Goal: Information Seeking & Learning: Learn about a topic

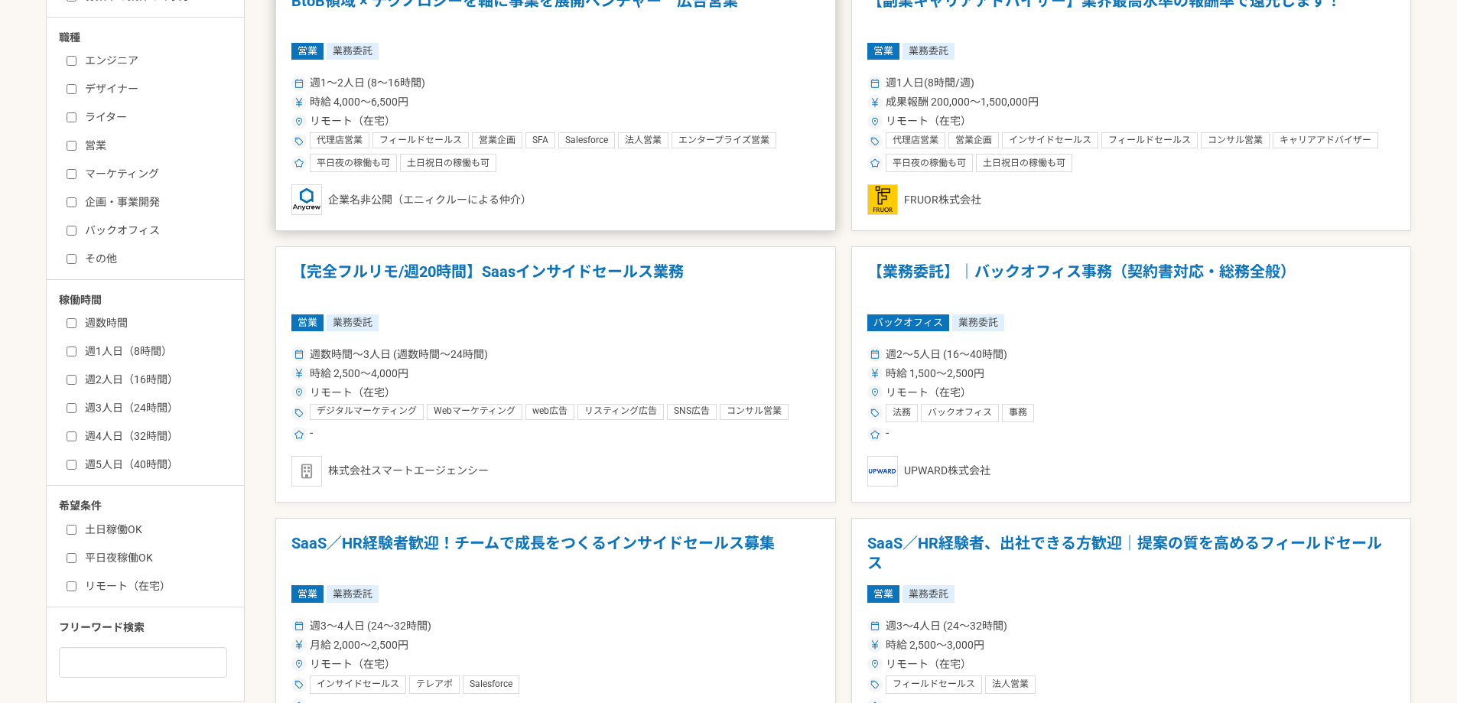
scroll to position [535, 0]
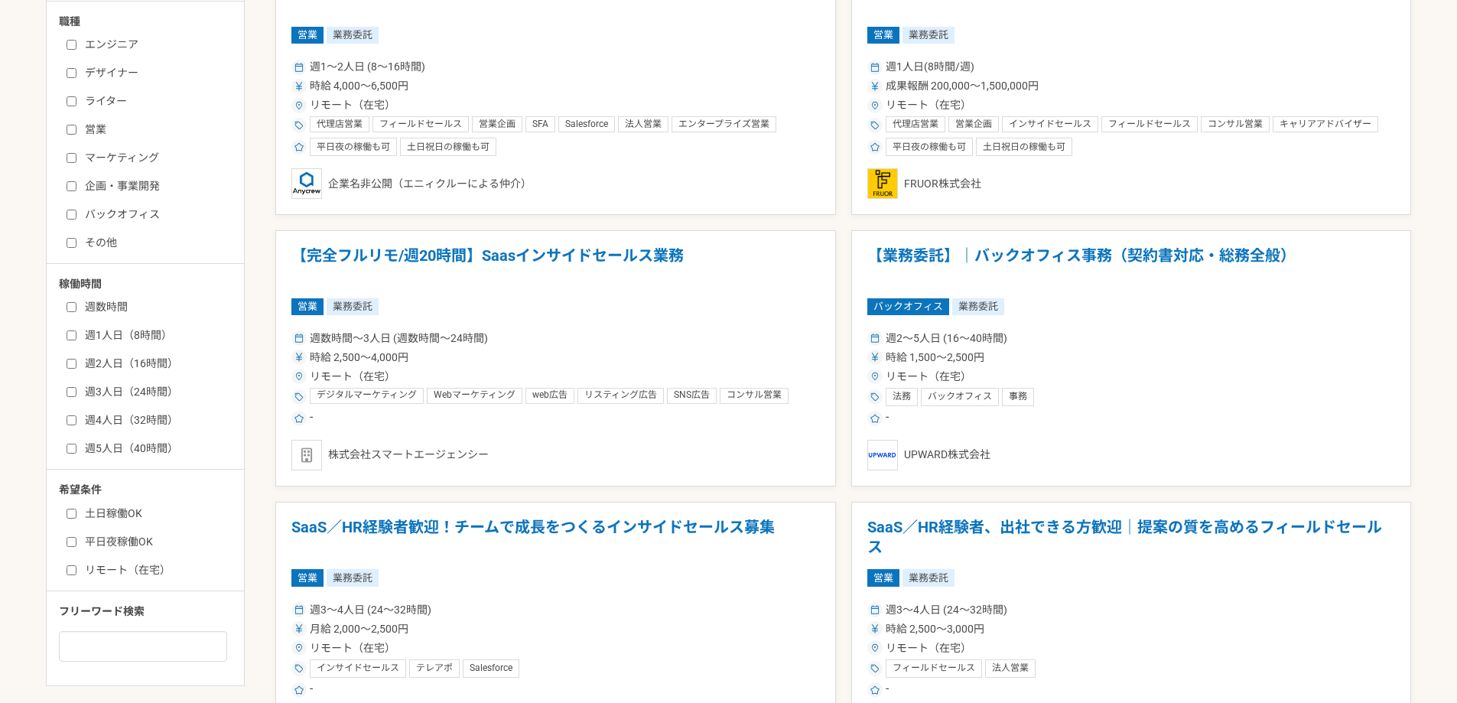
click at [75, 49] on input "エンジニア" at bounding box center [72, 45] width 10 height 10
checkbox input "true"
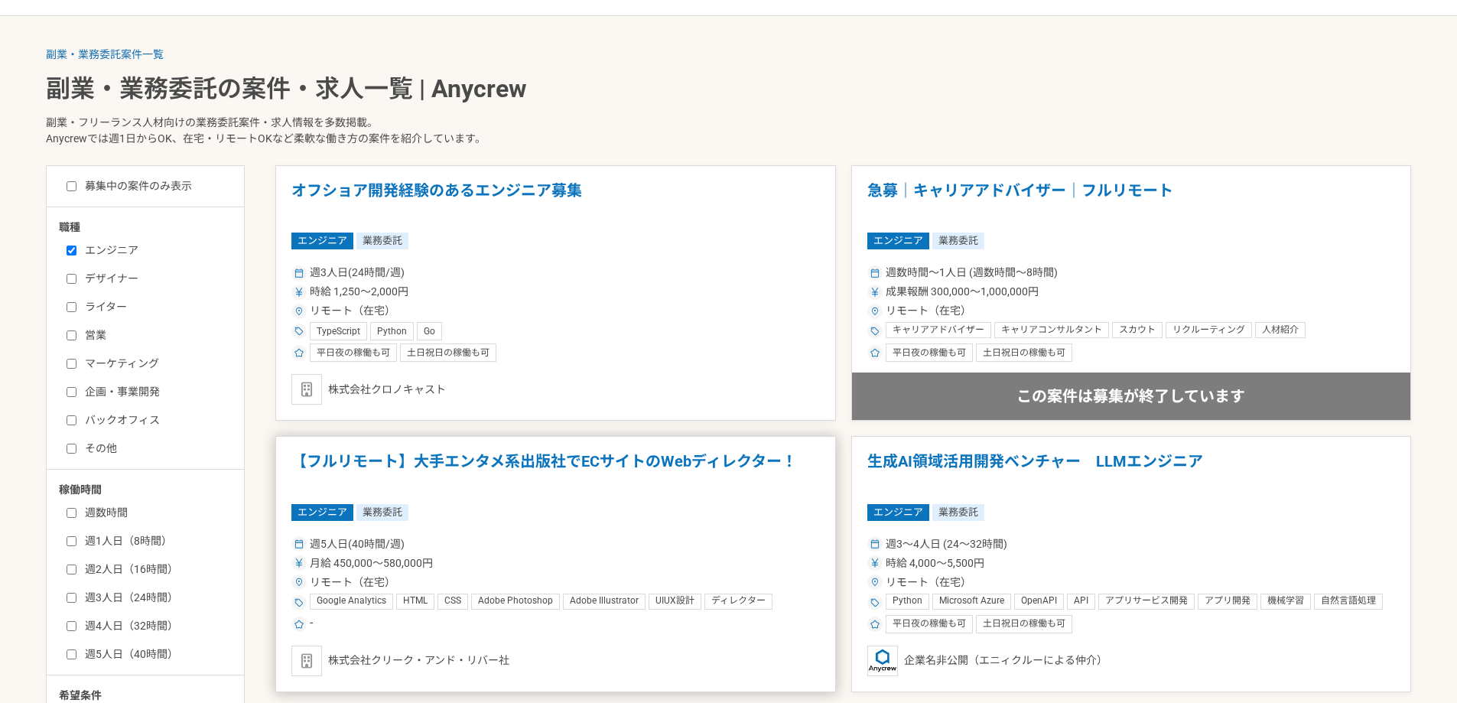
scroll to position [306, 0]
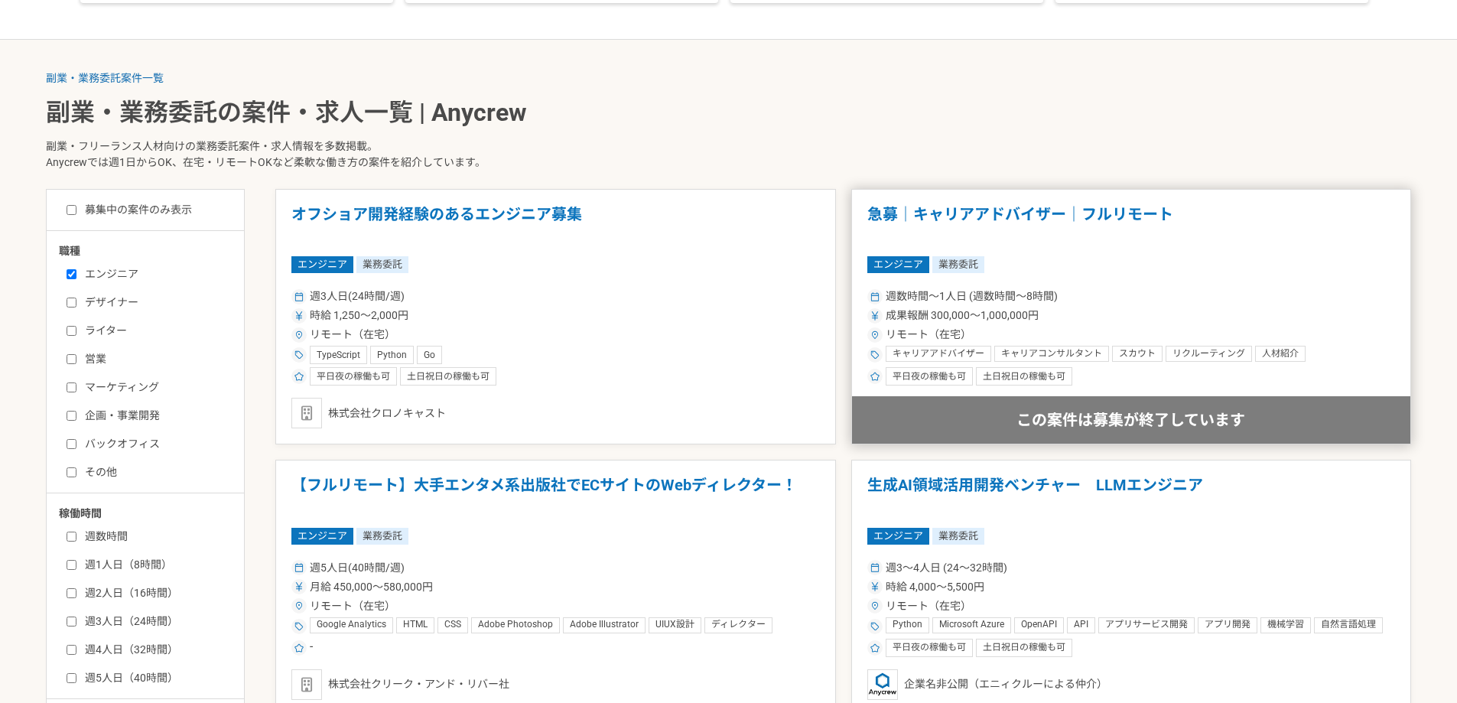
click at [938, 216] on h1 "急募｜キャリアアドバイザー｜フルリモート" at bounding box center [1131, 224] width 529 height 39
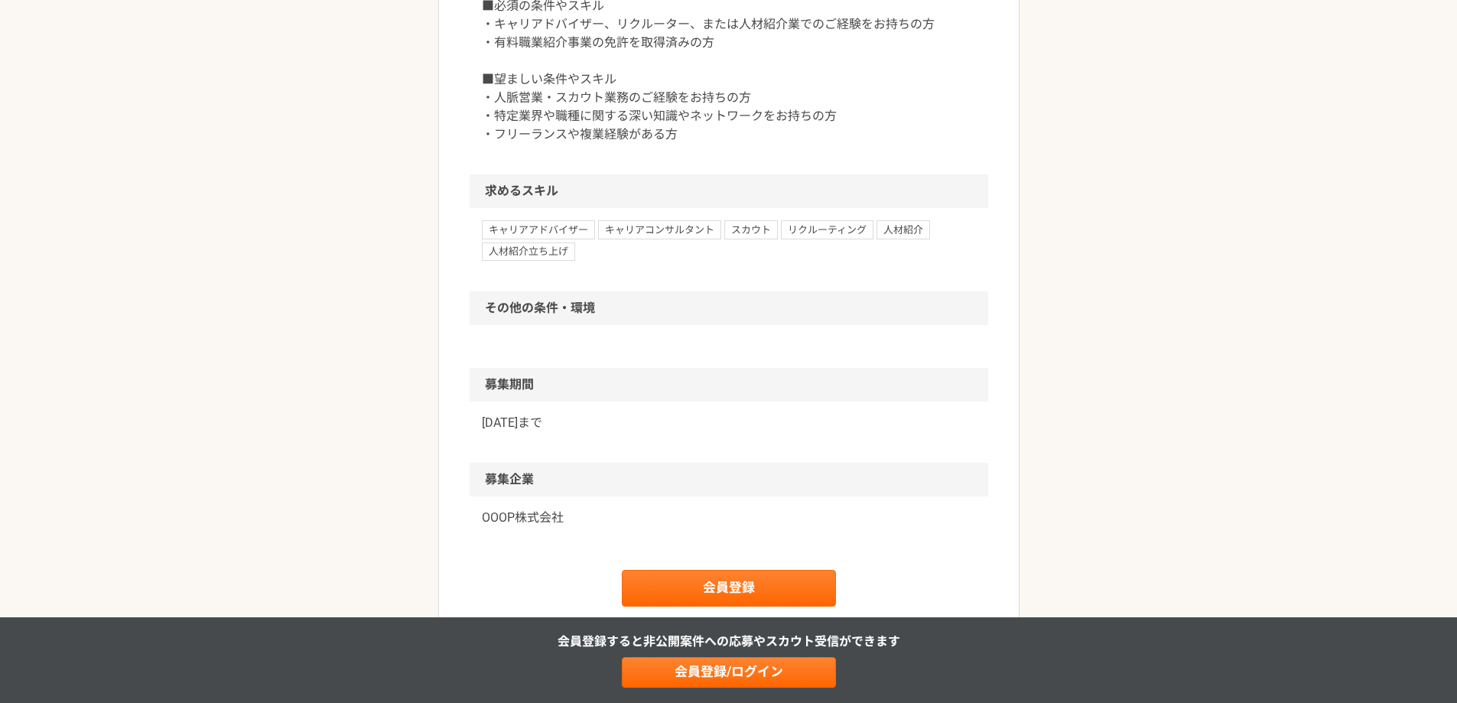
scroll to position [1147, 0]
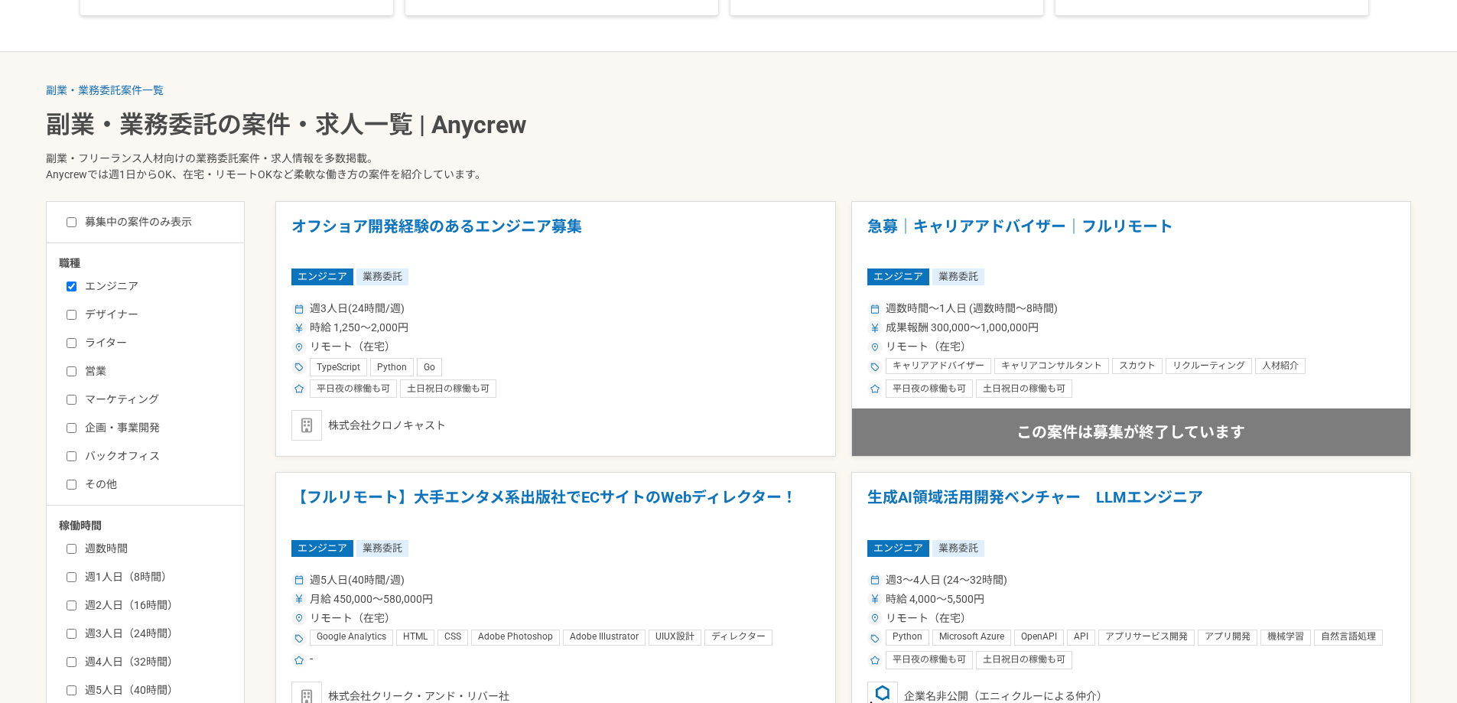
scroll to position [306, 0]
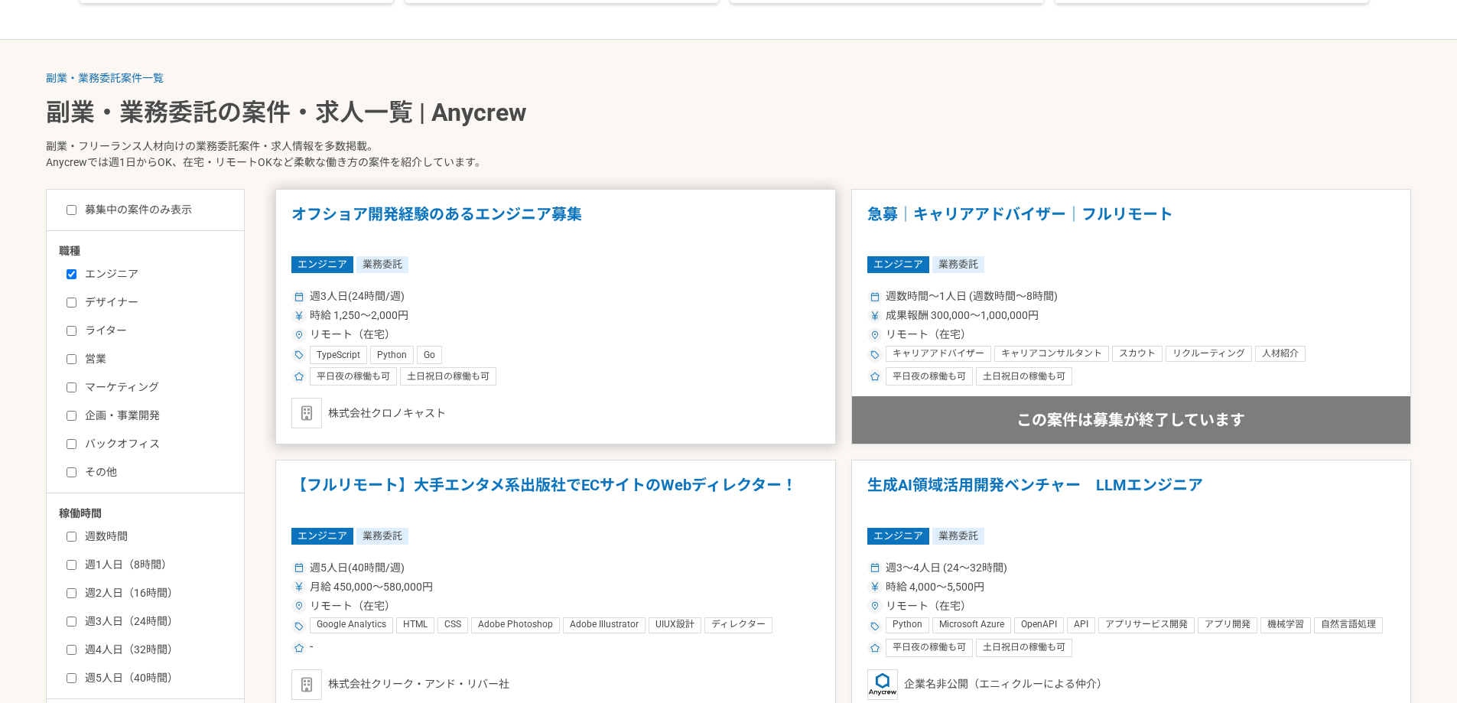
click at [613, 283] on article "オフショア開発経験のあるエンジニア募集 エンジニア 業務委託 週3人日(24時間/週) 時給 1,250〜2,000円 リモート（在宅） TypeScript…" at bounding box center [555, 317] width 561 height 256
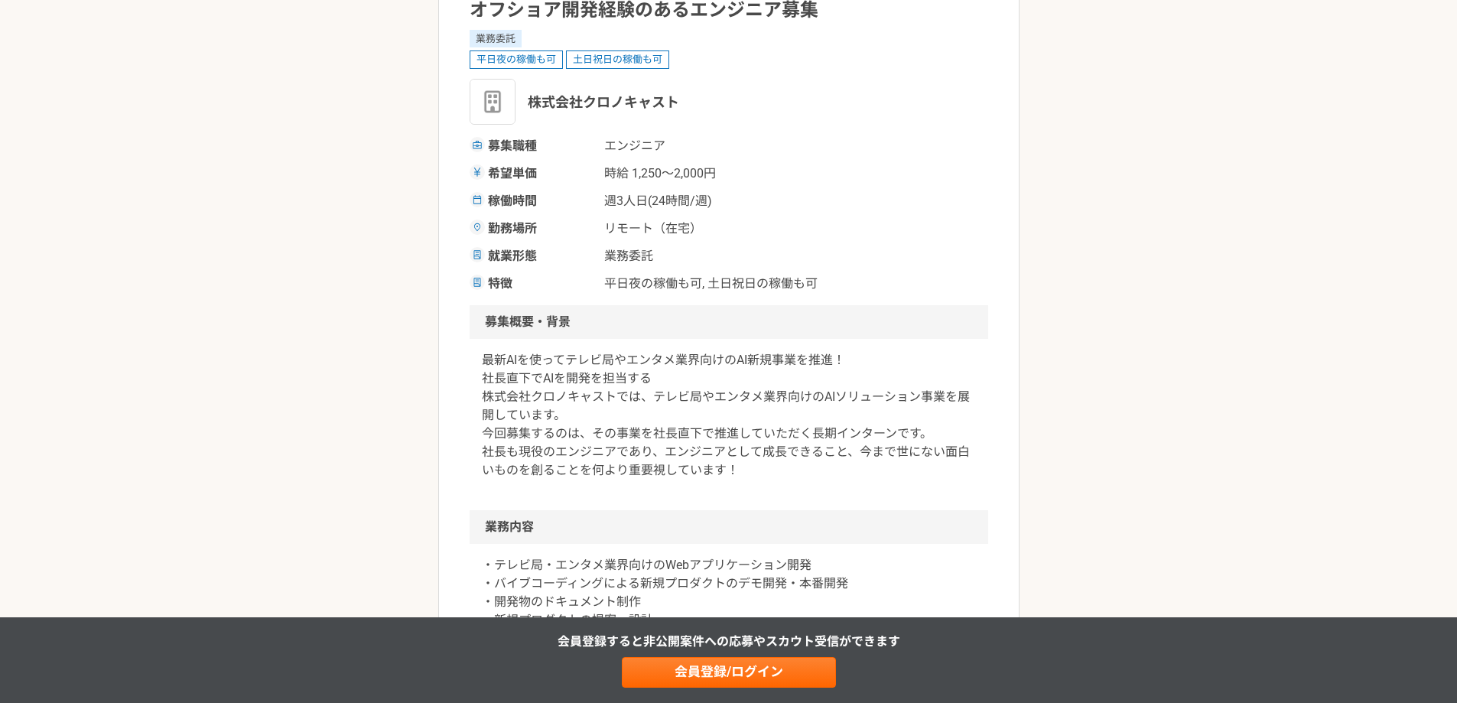
scroll to position [153, 0]
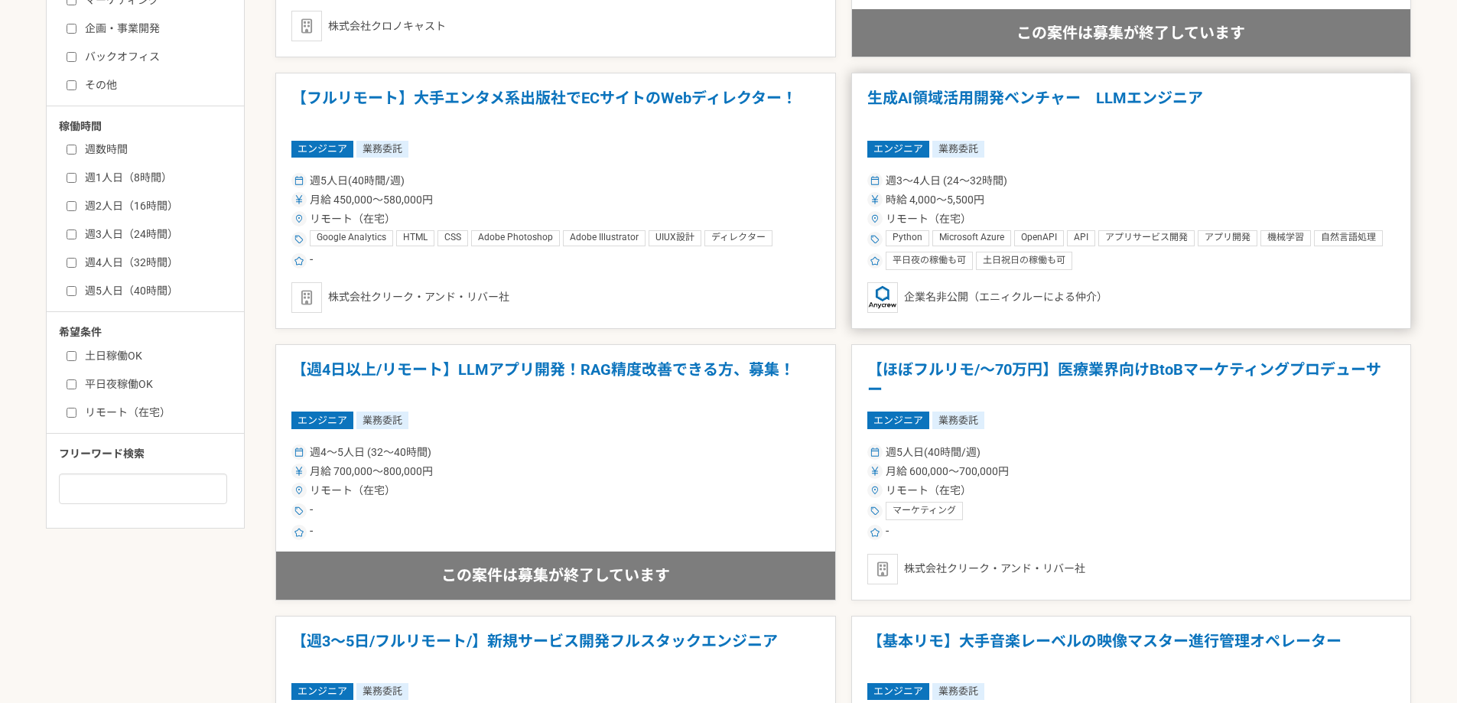
scroll to position [765, 0]
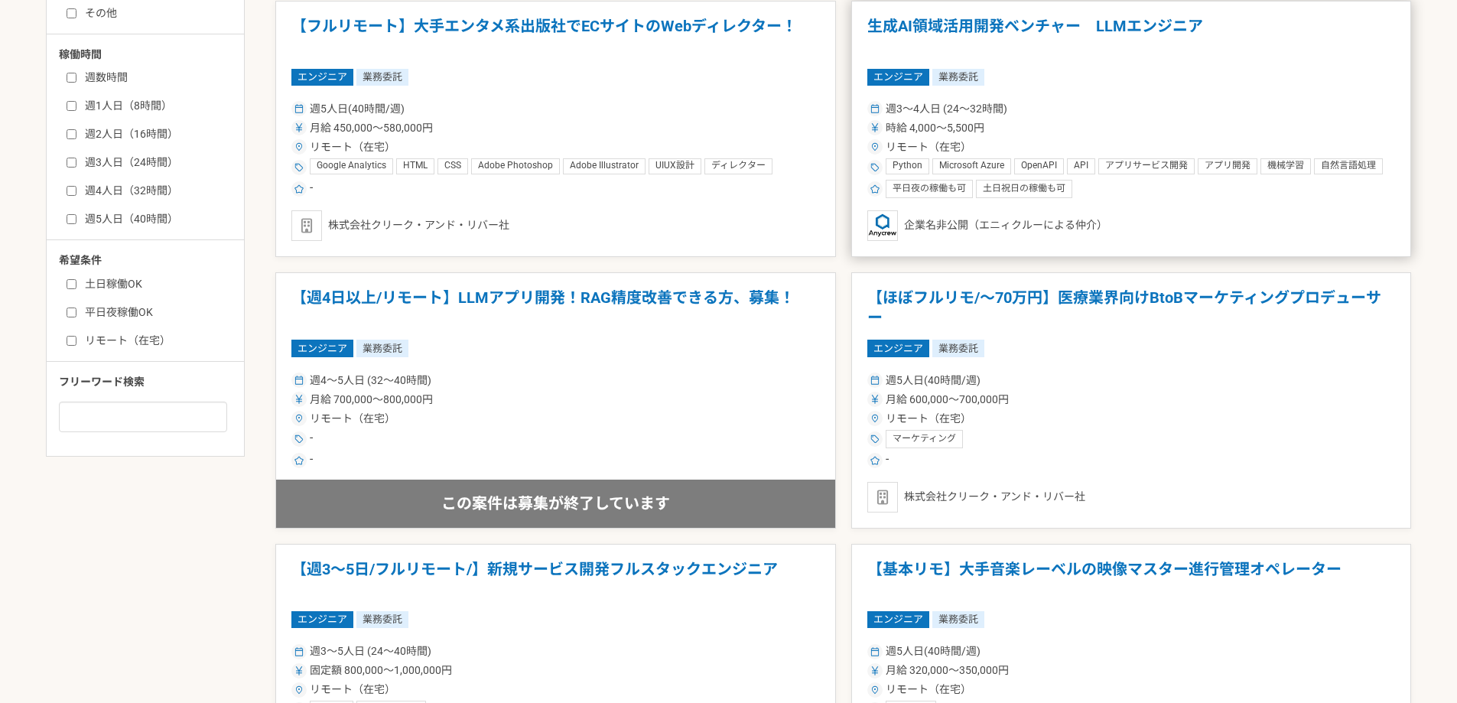
click at [985, 111] on span "週3〜4人日 (24〜32時間)" at bounding box center [947, 109] width 122 height 16
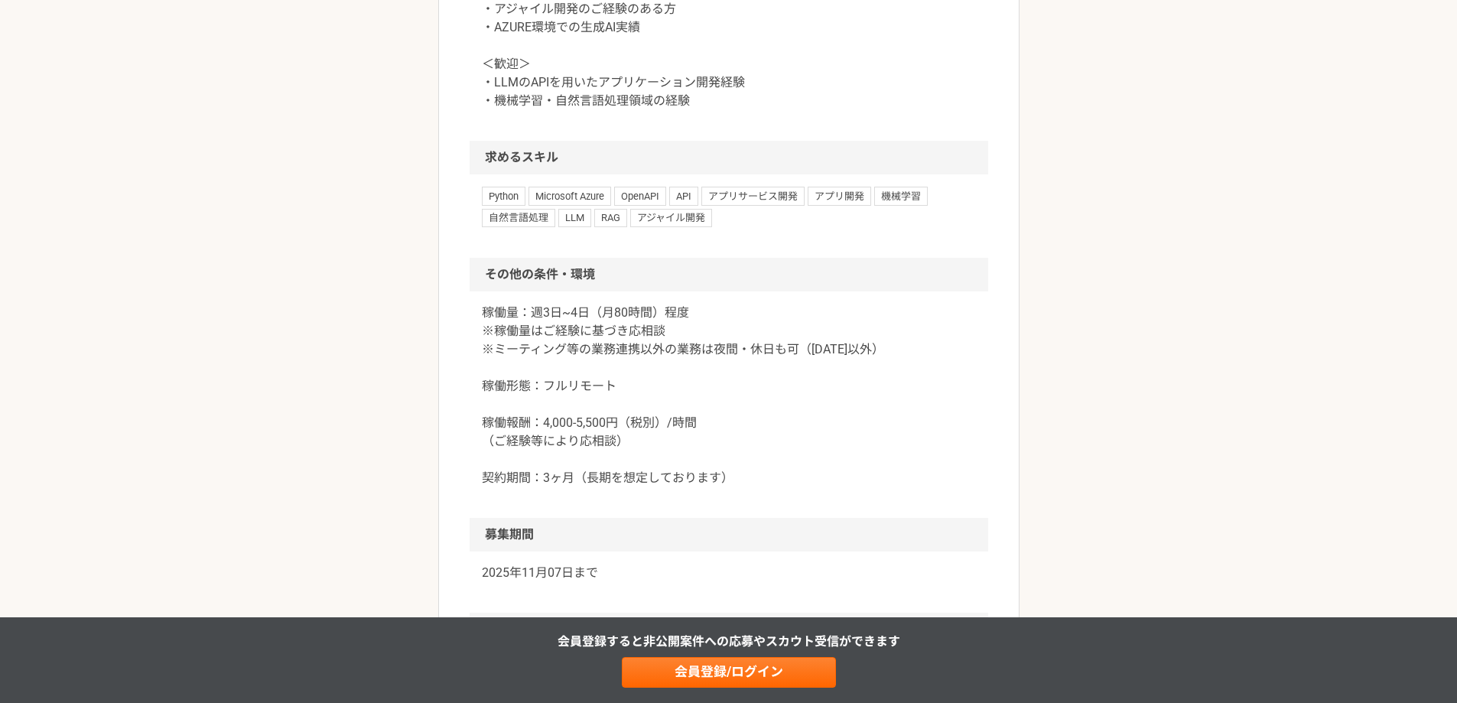
scroll to position [1147, 0]
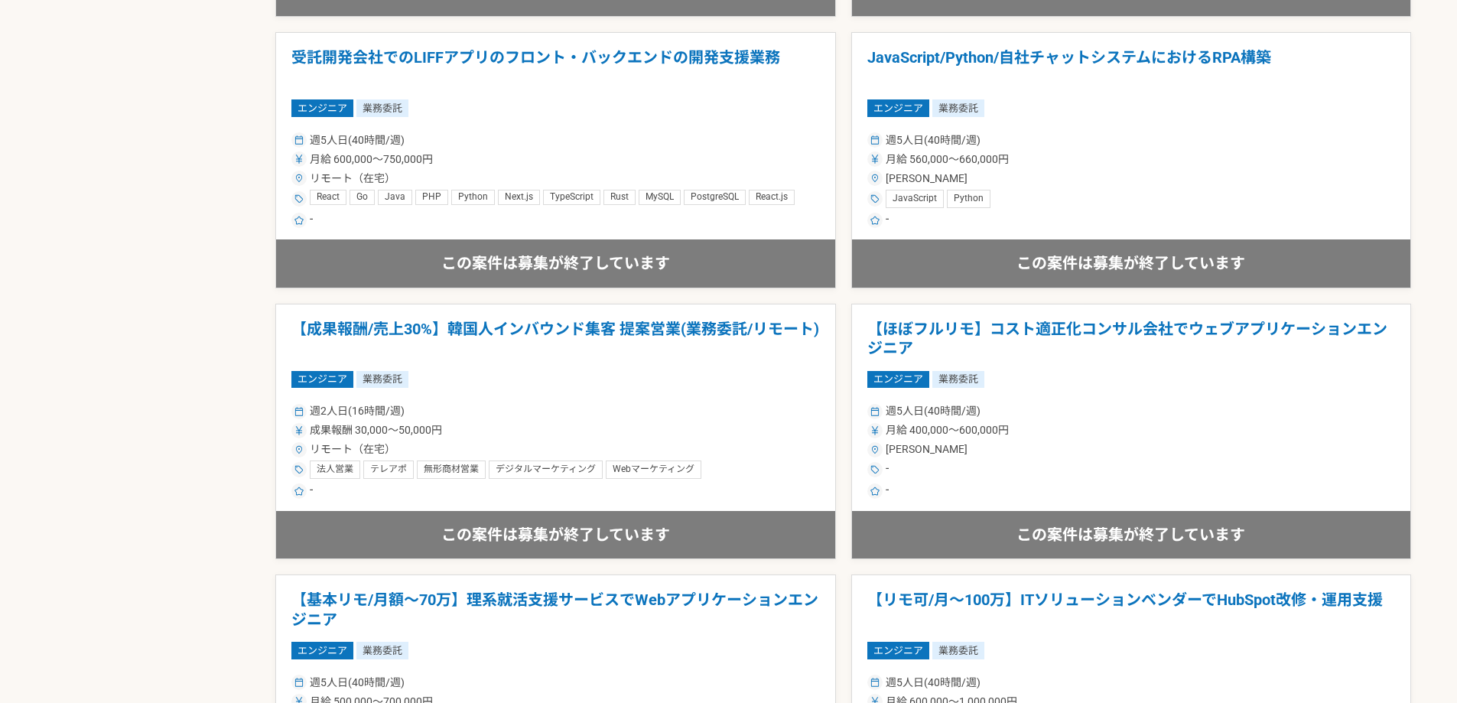
scroll to position [2371, 0]
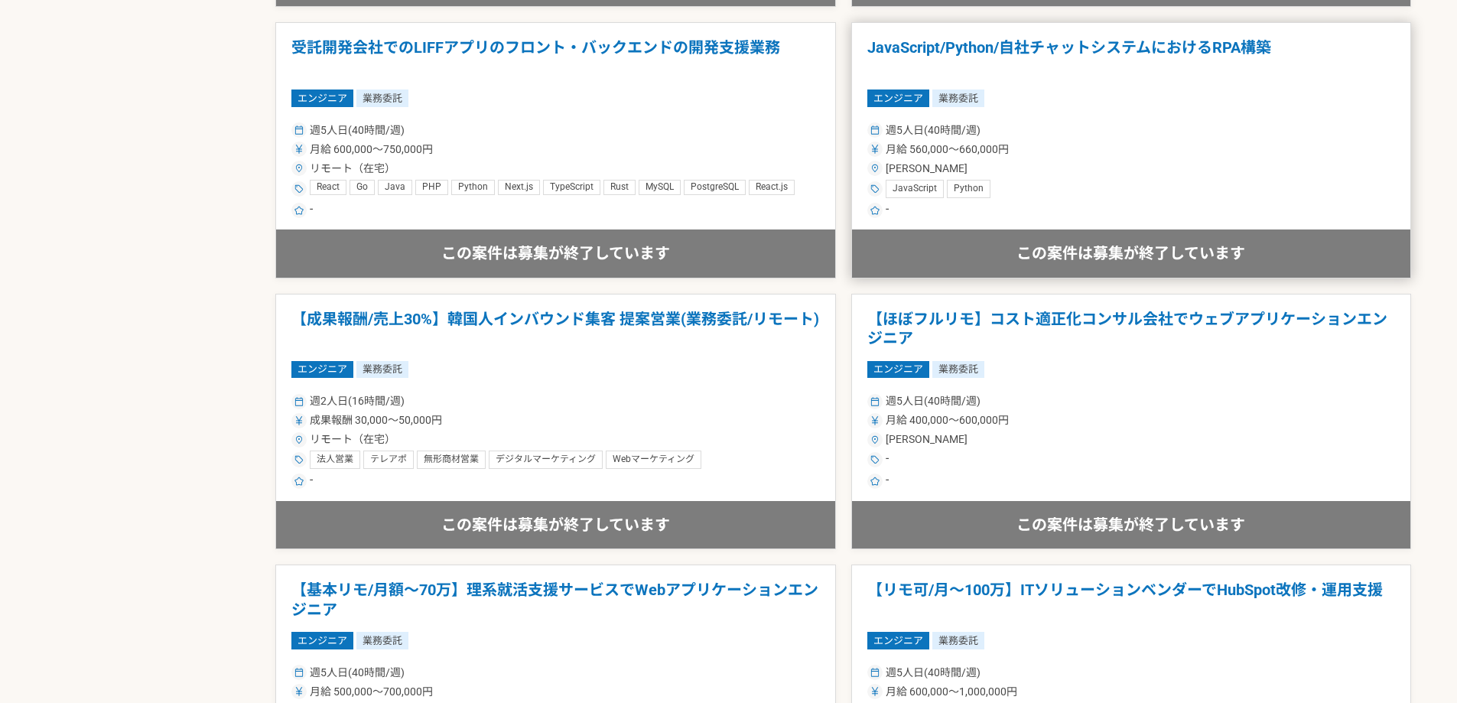
click at [1081, 197] on div "JavaScript Python" at bounding box center [1131, 189] width 529 height 18
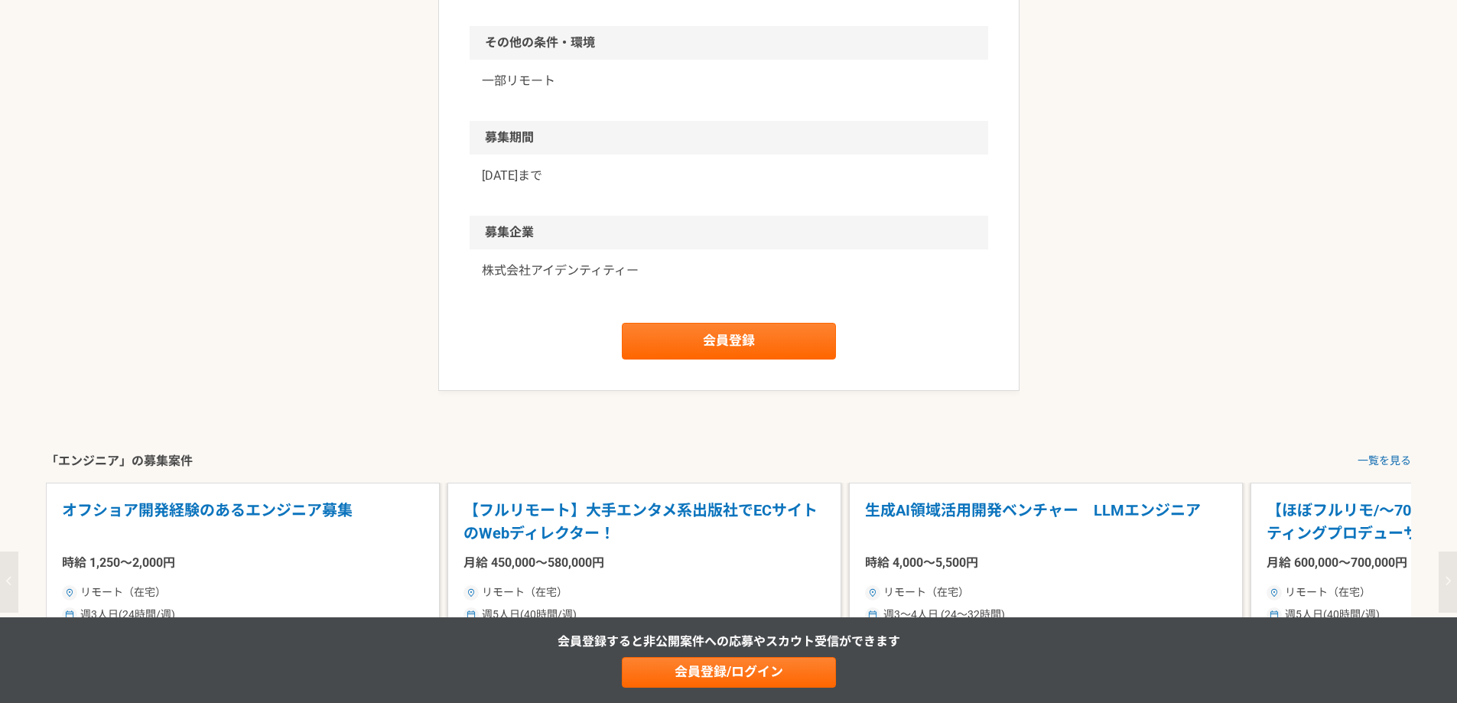
scroll to position [1300, 0]
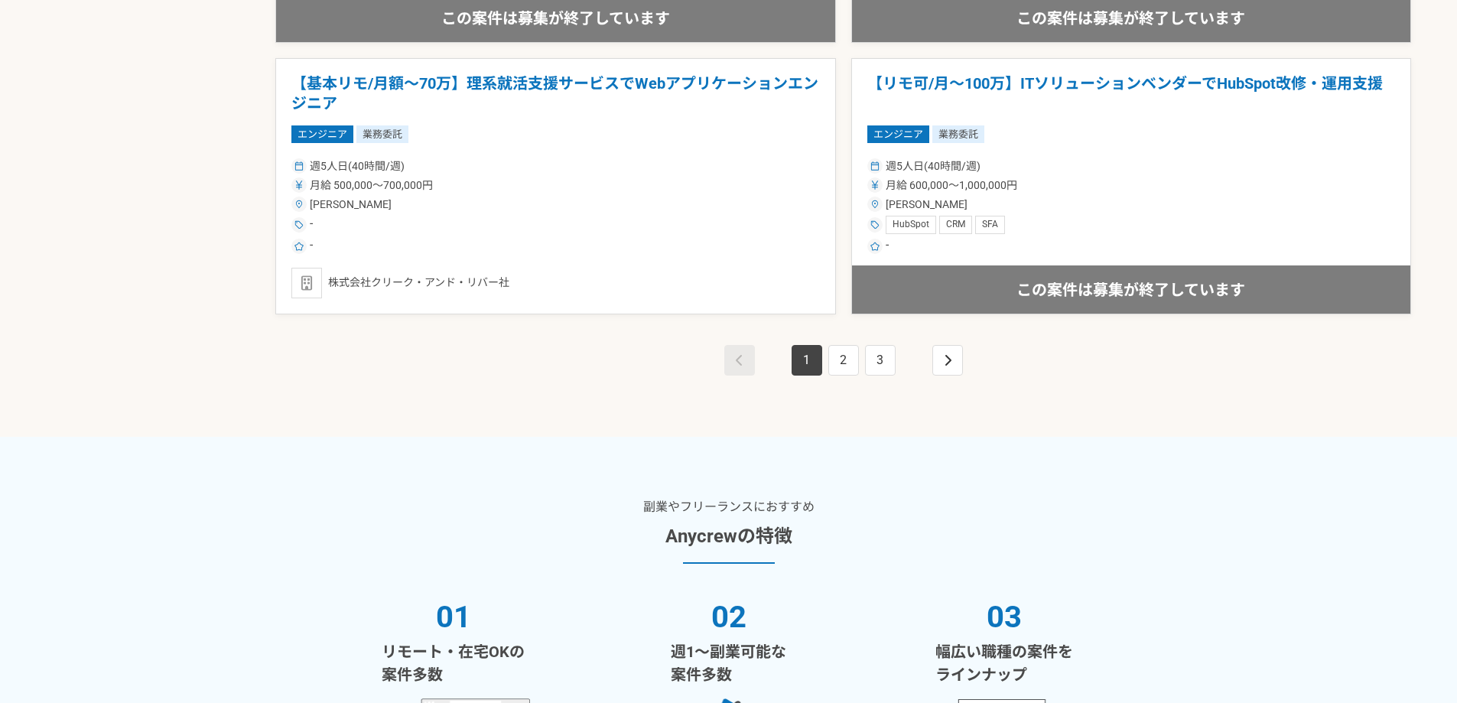
scroll to position [2907, 0]
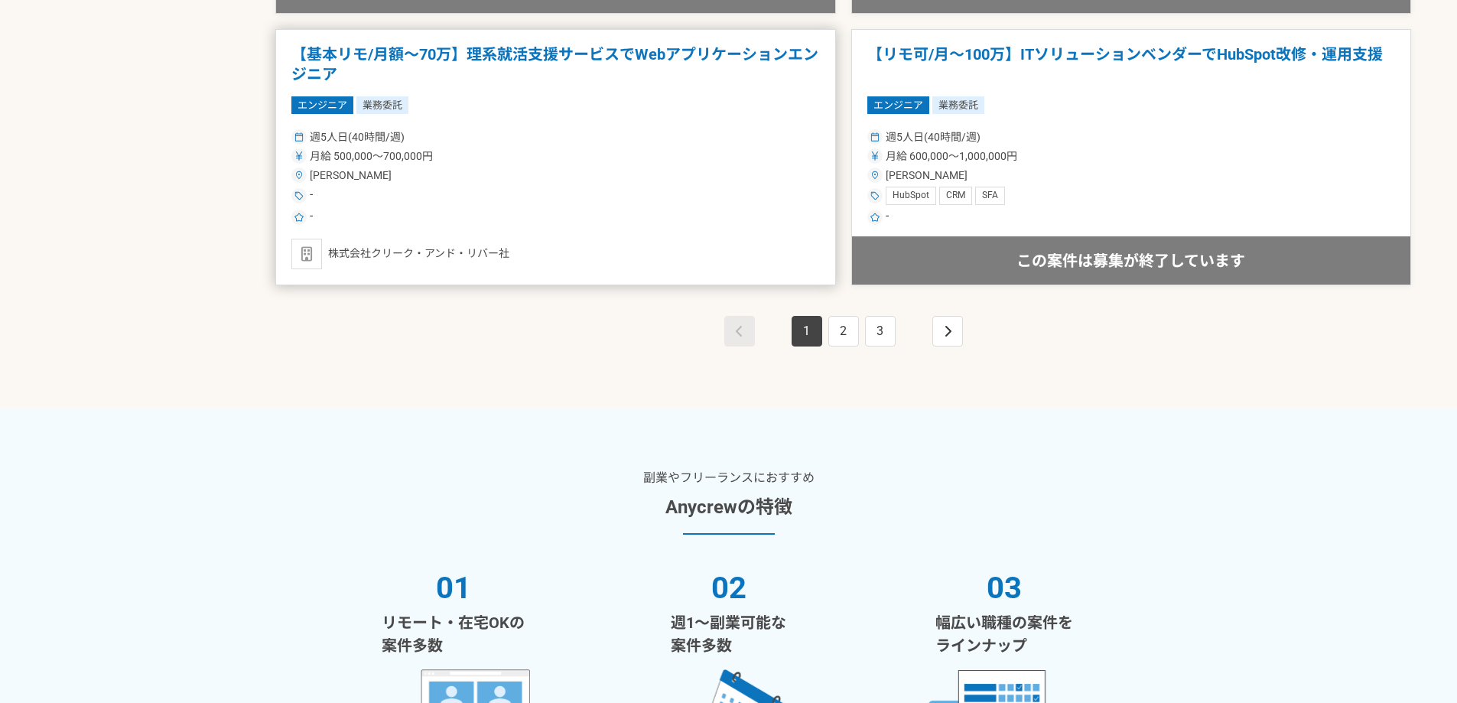
click at [643, 224] on div "-" at bounding box center [555, 217] width 529 height 18
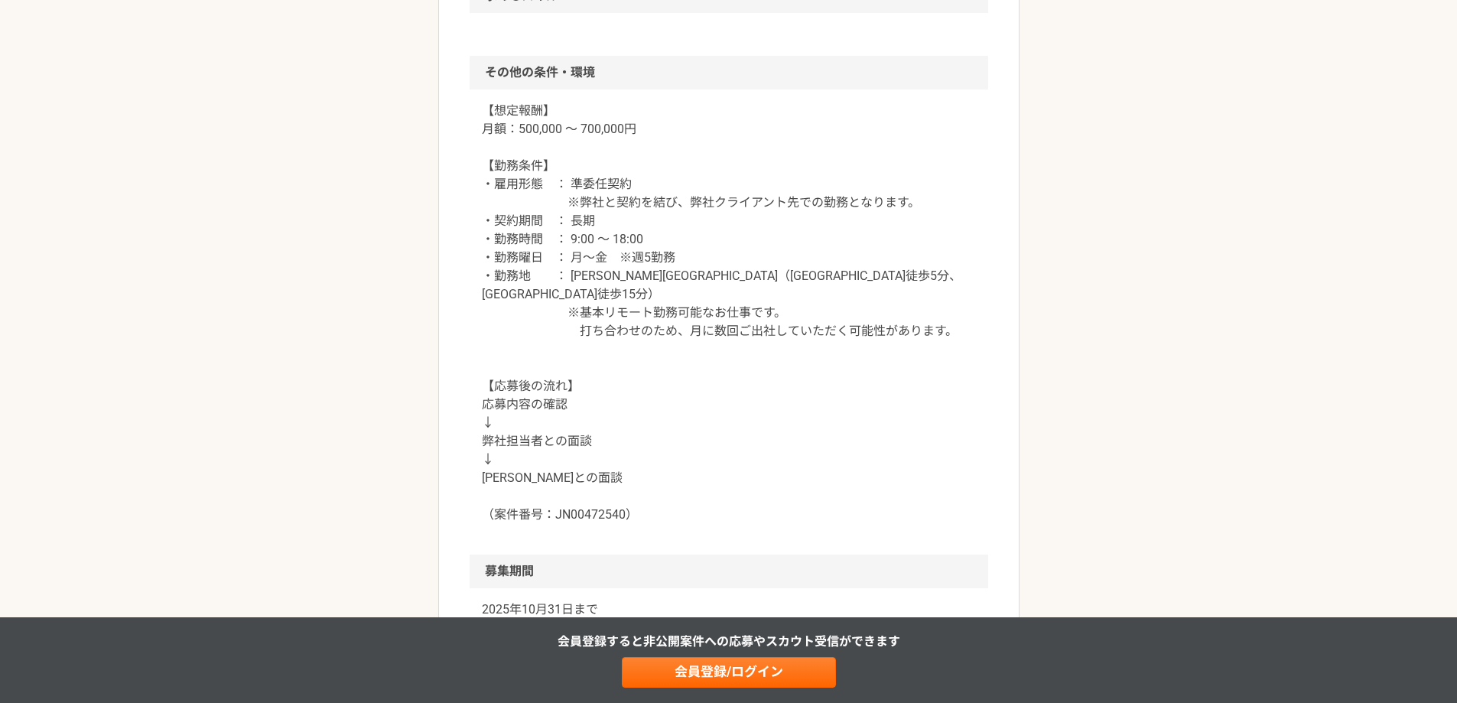
scroll to position [1377, 0]
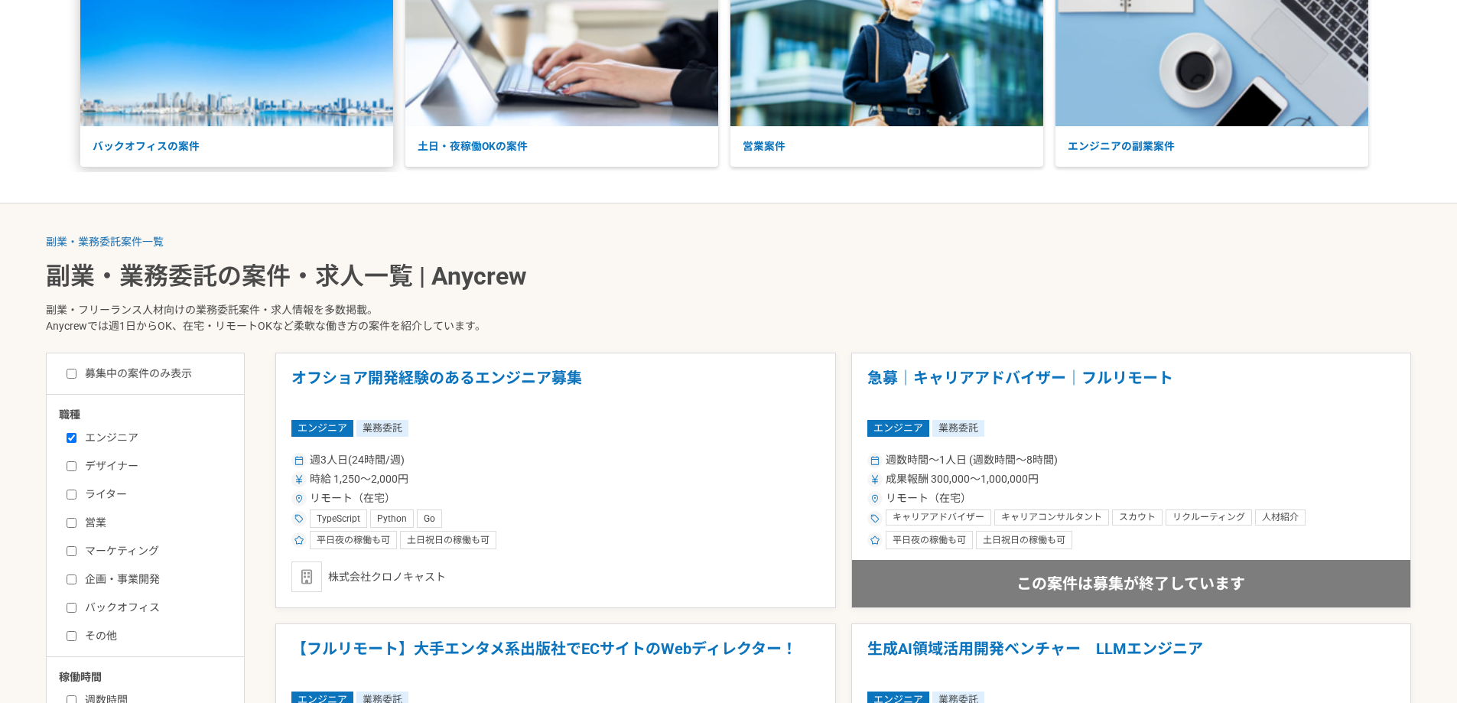
scroll to position [153, 0]
